Goal: Task Accomplishment & Management: Manage account settings

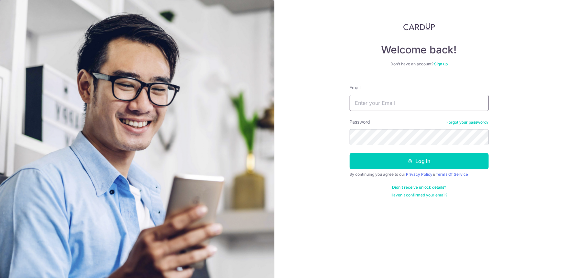
click at [432, 103] on input "Email" at bounding box center [419, 103] width 139 height 16
paste input "[EMAIL_ADDRESS][DOMAIN_NAME]"
type input "[EMAIL_ADDRESS][DOMAIN_NAME]"
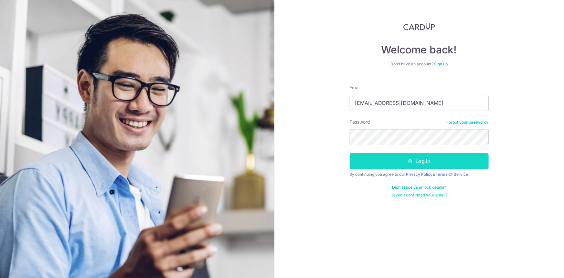
click at [369, 164] on button "Log in" at bounding box center [419, 161] width 139 height 16
